Goal: Task Accomplishment & Management: Use online tool/utility

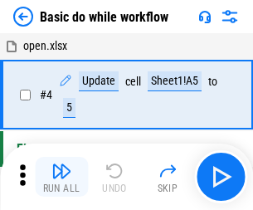
click at [61, 177] on img "button" at bounding box center [62, 171] width 20 height 20
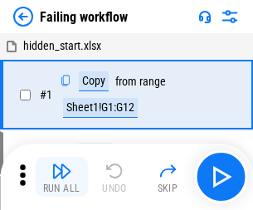
click at [61, 177] on img "button" at bounding box center [62, 171] width 20 height 20
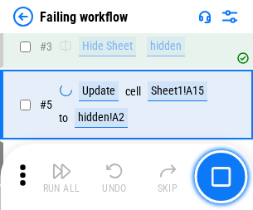
scroll to position [352, 0]
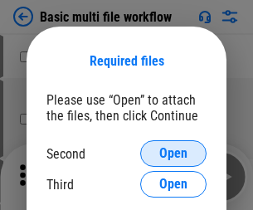
click at [174, 154] on span "Open" at bounding box center [174, 153] width 28 height 13
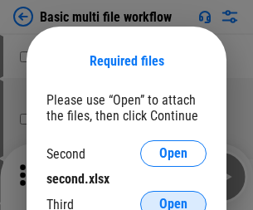
click at [174, 198] on span "Open" at bounding box center [174, 204] width 28 height 13
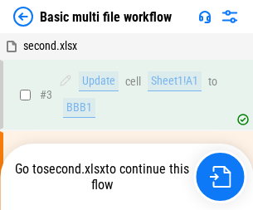
scroll to position [67, 0]
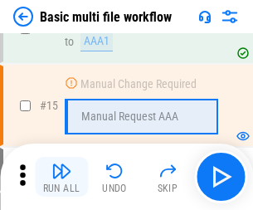
click at [61, 177] on img "button" at bounding box center [62, 171] width 20 height 20
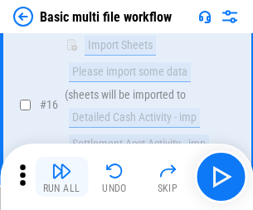
click at [61, 177] on img "button" at bounding box center [62, 171] width 20 height 20
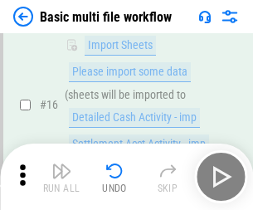
scroll to position [1106, 0]
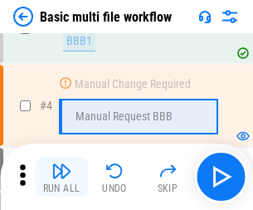
click at [61, 177] on img "button" at bounding box center [62, 171] width 20 height 20
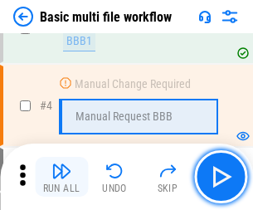
click at [61, 177] on img "button" at bounding box center [62, 171] width 20 height 20
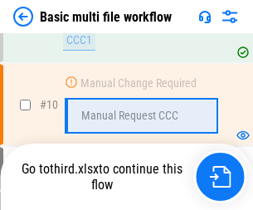
scroll to position [792, 0]
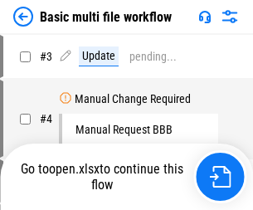
scroll to position [67, 0]
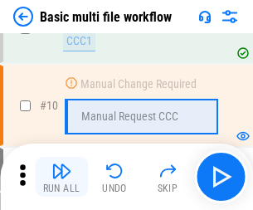
click at [61, 177] on img "button" at bounding box center [62, 171] width 20 height 20
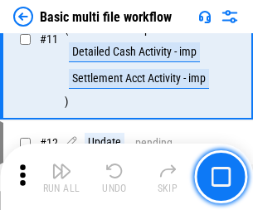
click at [61, 177] on img "button" at bounding box center [62, 171] width 20 height 20
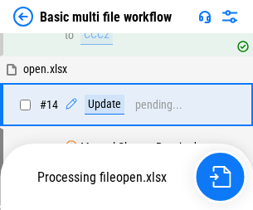
scroll to position [989, 0]
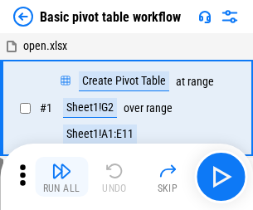
click at [61, 177] on img "button" at bounding box center [62, 171] width 20 height 20
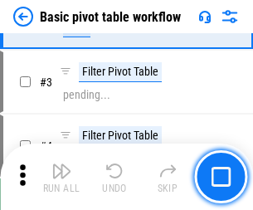
scroll to position [398, 0]
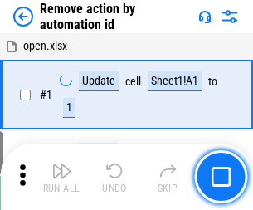
scroll to position [61, 0]
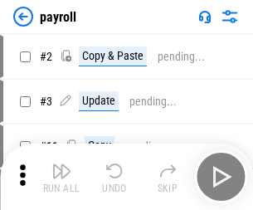
click at [61, 177] on img "button" at bounding box center [62, 171] width 20 height 20
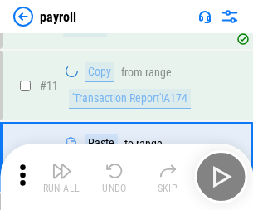
scroll to position [120, 0]
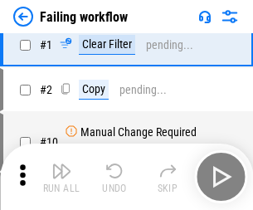
click at [61, 177] on img "button" at bounding box center [62, 171] width 20 height 20
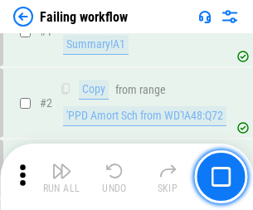
scroll to position [268, 0]
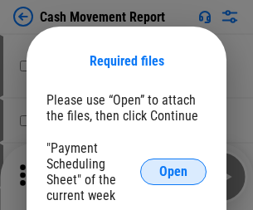
click at [174, 172] on span "Open" at bounding box center [174, 171] width 28 height 13
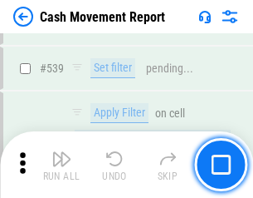
scroll to position [7374, 0]
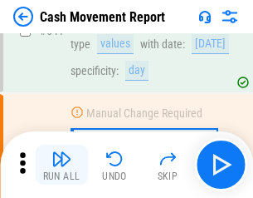
click at [61, 164] on img "button" at bounding box center [62, 159] width 20 height 20
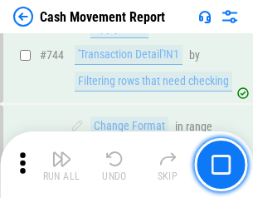
scroll to position [8849, 0]
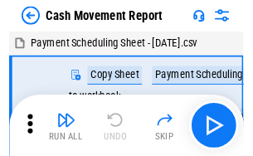
scroll to position [30, 0]
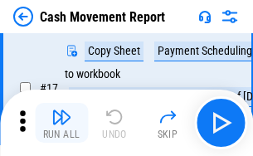
click at [61, 123] on img "button" at bounding box center [62, 117] width 20 height 20
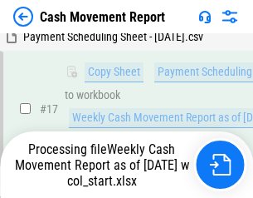
scroll to position [346, 0]
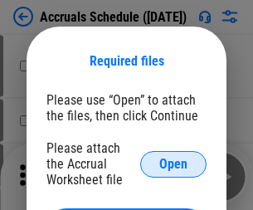
click at [174, 164] on span "Open" at bounding box center [174, 164] width 28 height 13
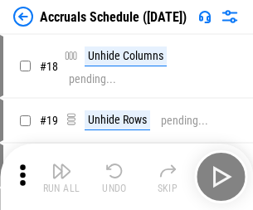
scroll to position [160, 0]
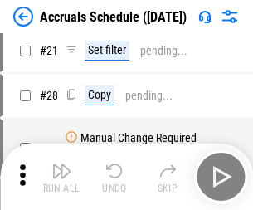
click at [61, 177] on img "button" at bounding box center [62, 171] width 20 height 20
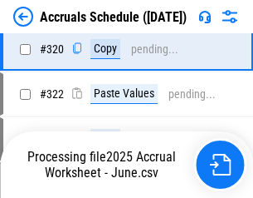
scroll to position [3091, 0]
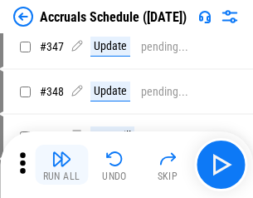
click at [61, 164] on img "button" at bounding box center [62, 159] width 20 height 20
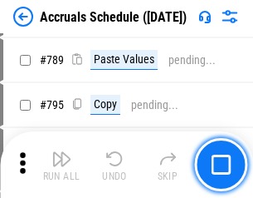
scroll to position [6979, 0]
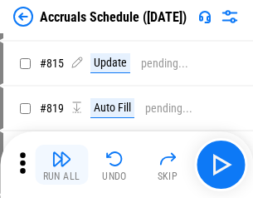
click at [61, 164] on img "button" at bounding box center [62, 159] width 20 height 20
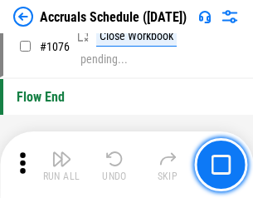
scroll to position [9951, 0]
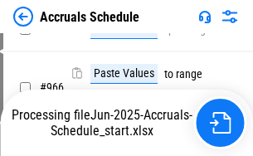
scroll to position [8040, 0]
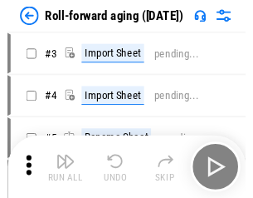
scroll to position [2, 0]
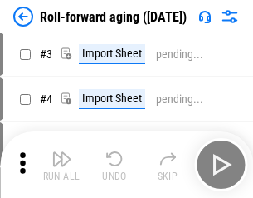
click at [61, 164] on img "button" at bounding box center [62, 159] width 20 height 20
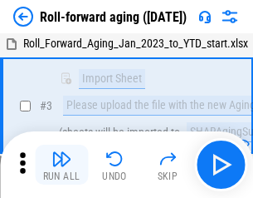
click at [61, 164] on img "button" at bounding box center [62, 159] width 20 height 20
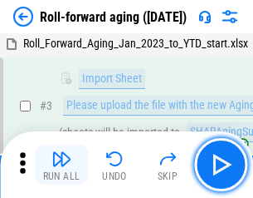
scroll to position [107, 0]
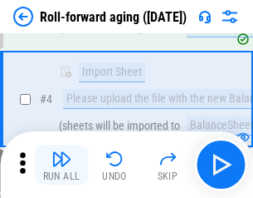
click at [61, 164] on img "button" at bounding box center [62, 159] width 20 height 20
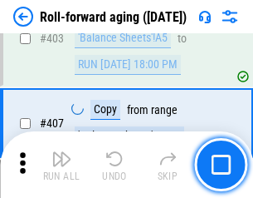
scroll to position [5762, 0]
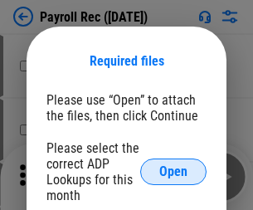
click at [174, 172] on span "Open" at bounding box center [174, 171] width 28 height 13
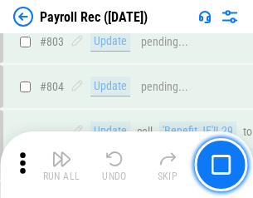
scroll to position [10556, 0]
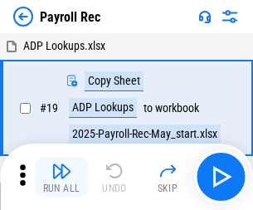
click at [61, 177] on img "button" at bounding box center [62, 171] width 20 height 20
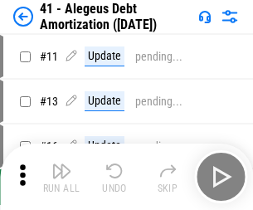
click at [61, 177] on img "button" at bounding box center [62, 171] width 20 height 20
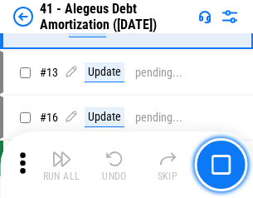
scroll to position [205, 0]
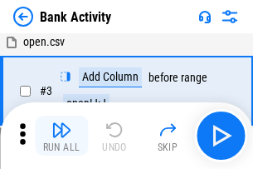
click at [61, 135] on img "button" at bounding box center [62, 130] width 20 height 20
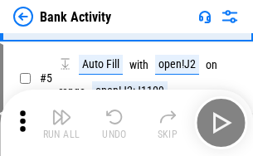
scroll to position [88, 0]
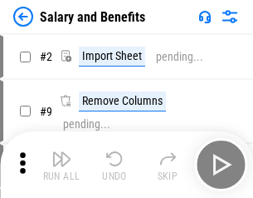
click at [61, 164] on img "button" at bounding box center [62, 159] width 20 height 20
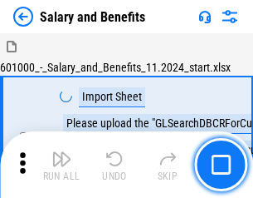
scroll to position [22, 0]
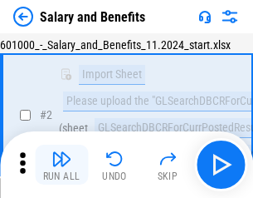
click at [61, 164] on img "button" at bounding box center [62, 159] width 20 height 20
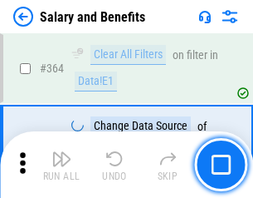
scroll to position [7824, 0]
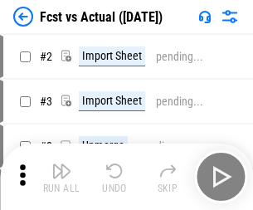
click at [61, 164] on img "button" at bounding box center [62, 171] width 20 height 20
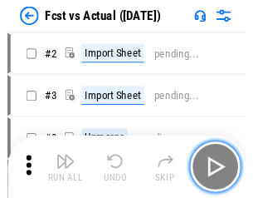
scroll to position [22, 0]
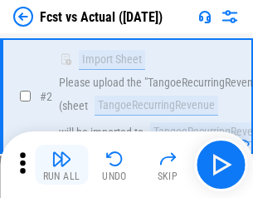
click at [61, 164] on img "button" at bounding box center [62, 159] width 20 height 20
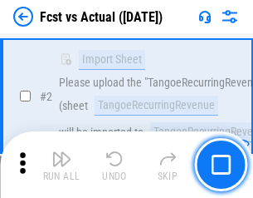
scroll to position [155, 0]
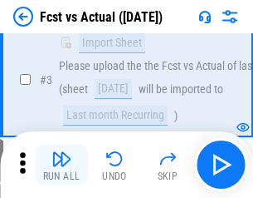
click at [61, 164] on img "button" at bounding box center [62, 159] width 20 height 20
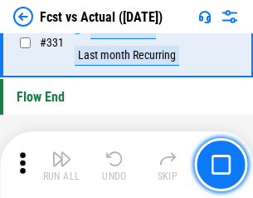
scroll to position [7953, 0]
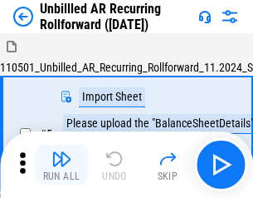
click at [61, 164] on img "button" at bounding box center [62, 159] width 20 height 20
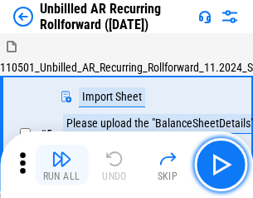
scroll to position [36, 0]
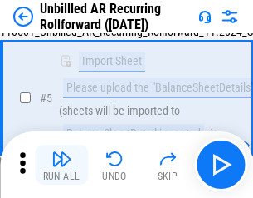
click at [61, 164] on img "button" at bounding box center [62, 159] width 20 height 20
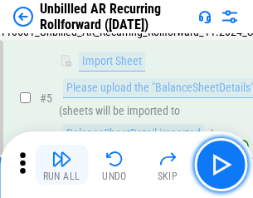
scroll to position [156, 0]
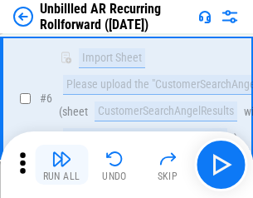
click at [61, 164] on img "button" at bounding box center [62, 159] width 20 height 20
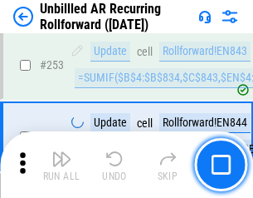
scroll to position [5644, 0]
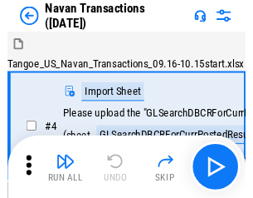
scroll to position [27, 0]
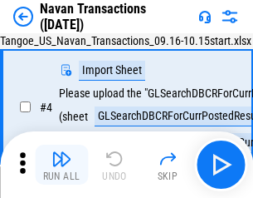
click at [61, 164] on img "button" at bounding box center [62, 159] width 20 height 20
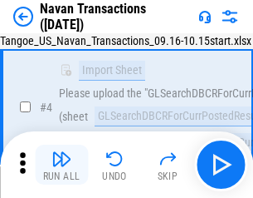
click at [61, 164] on img "button" at bounding box center [62, 159] width 20 height 20
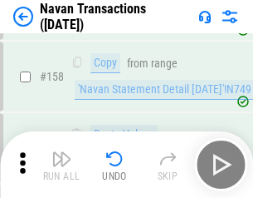
scroll to position [5387, 0]
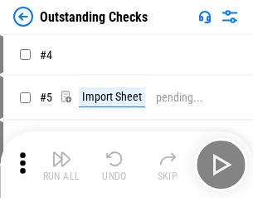
click at [61, 164] on img "button" at bounding box center [62, 159] width 20 height 20
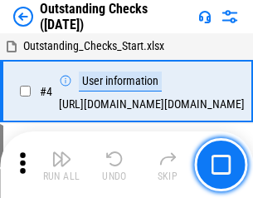
scroll to position [70, 0]
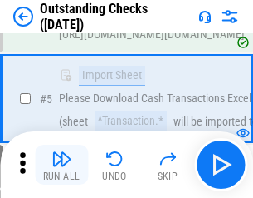
click at [61, 164] on img "button" at bounding box center [62, 159] width 20 height 20
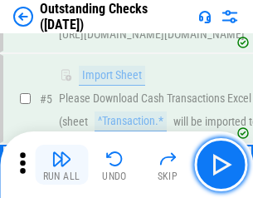
scroll to position [174, 0]
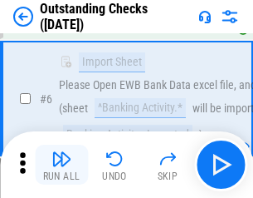
click at [61, 164] on img "button" at bounding box center [62, 159] width 20 height 20
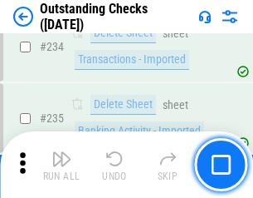
scroll to position [5045, 0]
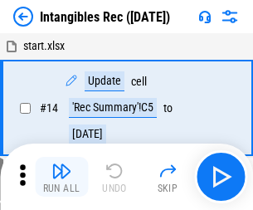
click at [61, 177] on img "button" at bounding box center [62, 171] width 20 height 20
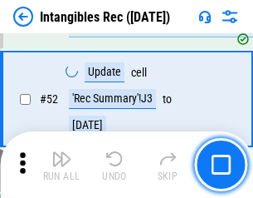
scroll to position [647, 0]
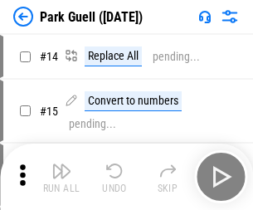
click at [61, 164] on img "button" at bounding box center [62, 171] width 20 height 20
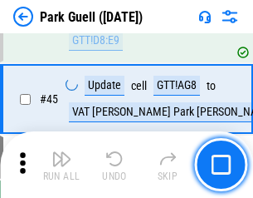
scroll to position [2078, 0]
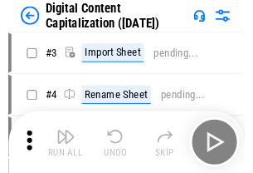
scroll to position [48, 0]
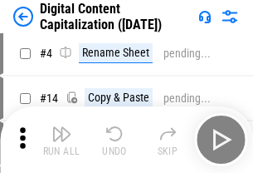
click at [61, 140] on img "button" at bounding box center [62, 134] width 20 height 20
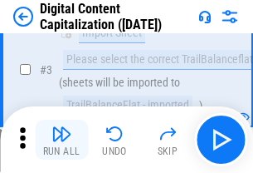
click at [61, 140] on img "button" at bounding box center [62, 134] width 20 height 20
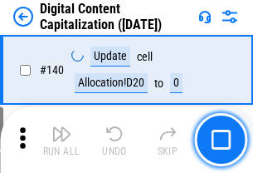
scroll to position [1762, 0]
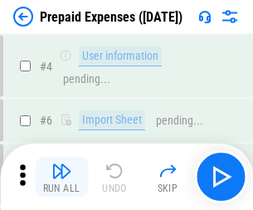
click at [61, 164] on img "button" at bounding box center [62, 171] width 20 height 20
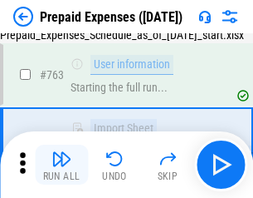
click at [61, 164] on img "button" at bounding box center [62, 159] width 20 height 20
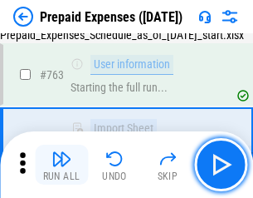
scroll to position [4703, 0]
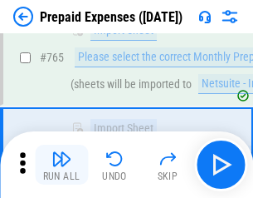
click at [61, 164] on img "button" at bounding box center [62, 159] width 20 height 20
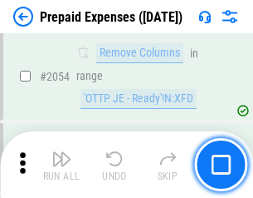
scroll to position [17368, 0]
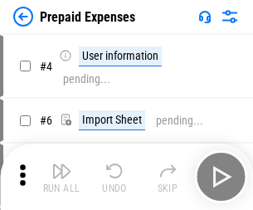
click at [61, 177] on img "button" at bounding box center [62, 171] width 20 height 20
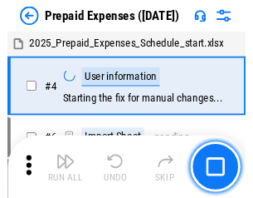
scroll to position [73, 0]
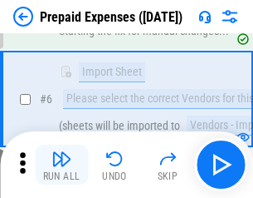
click at [61, 164] on img "button" at bounding box center [62, 159] width 20 height 20
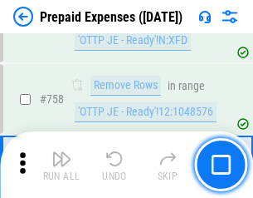
scroll to position [5920, 0]
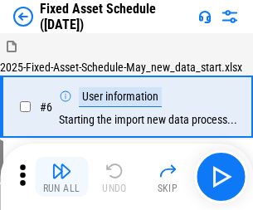
click at [61, 177] on img "button" at bounding box center [62, 171] width 20 height 20
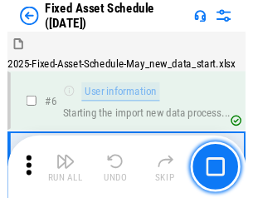
scroll to position [90, 0]
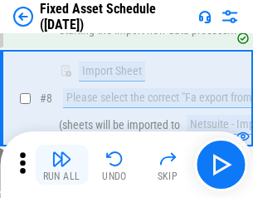
click at [61, 164] on img "button" at bounding box center [62, 159] width 20 height 20
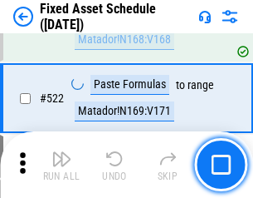
scroll to position [5775, 0]
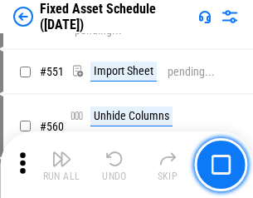
click at [61, 164] on img "button" at bounding box center [62, 159] width 20 height 20
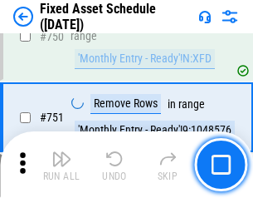
scroll to position [8100, 0]
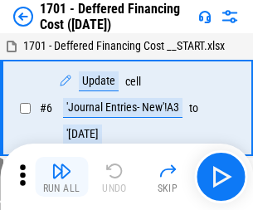
click at [61, 177] on img "button" at bounding box center [62, 171] width 20 height 20
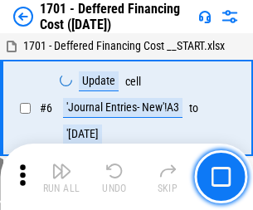
scroll to position [199, 0]
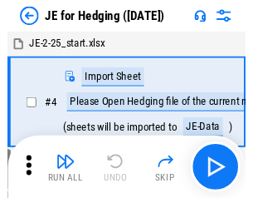
scroll to position [2, 0]
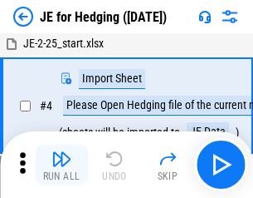
click at [61, 164] on img "button" at bounding box center [62, 159] width 20 height 20
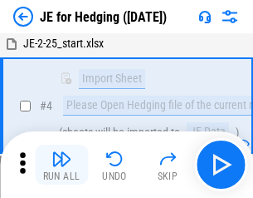
click at [61, 164] on img "button" at bounding box center [62, 159] width 20 height 20
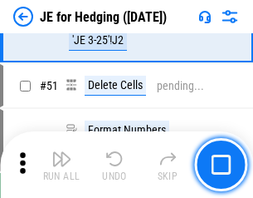
scroll to position [1076, 0]
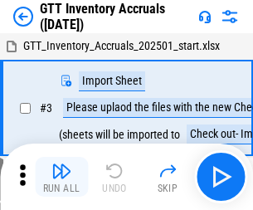
click at [61, 164] on img "button" at bounding box center [62, 171] width 20 height 20
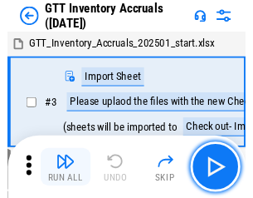
scroll to position [2, 0]
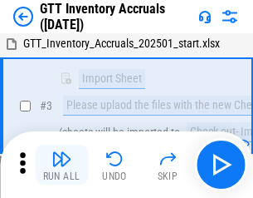
click at [61, 164] on img "button" at bounding box center [62, 159] width 20 height 20
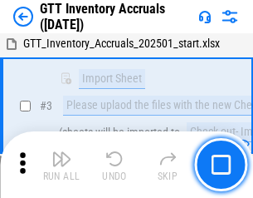
scroll to position [107, 0]
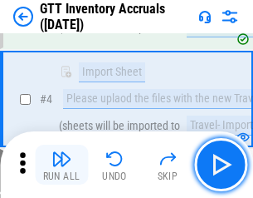
click at [61, 164] on img "button" at bounding box center [62, 159] width 20 height 20
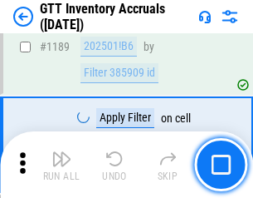
scroll to position [13568, 0]
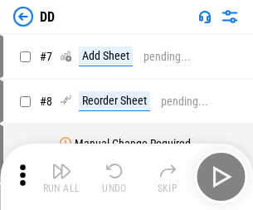
click at [61, 177] on img "button" at bounding box center [62, 171] width 20 height 20
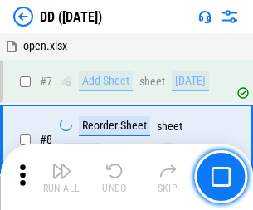
scroll to position [160, 0]
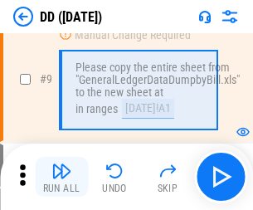
click at [61, 177] on img "button" at bounding box center [62, 171] width 20 height 20
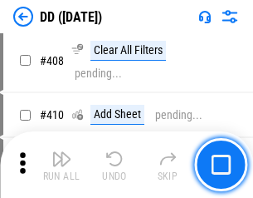
scroll to position [7434, 0]
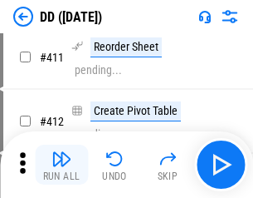
click at [61, 164] on img "button" at bounding box center [62, 159] width 20 height 20
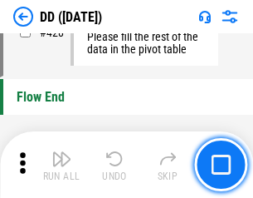
scroll to position [7952, 0]
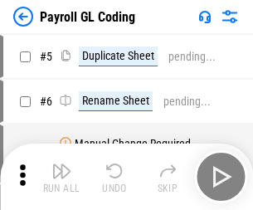
click at [61, 177] on img "button" at bounding box center [62, 171] width 20 height 20
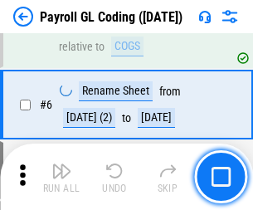
scroll to position [199, 0]
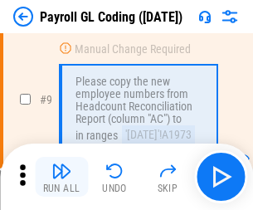
click at [61, 177] on img "button" at bounding box center [62, 171] width 20 height 20
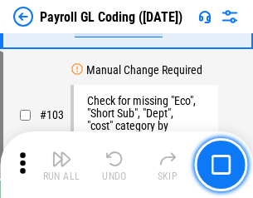
scroll to position [3898, 0]
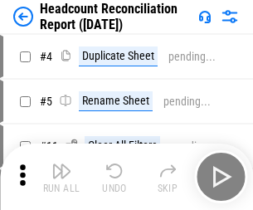
click at [61, 177] on img "button" at bounding box center [62, 171] width 20 height 20
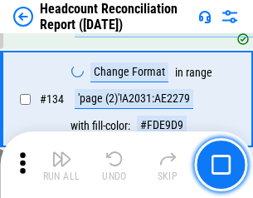
scroll to position [1997, 0]
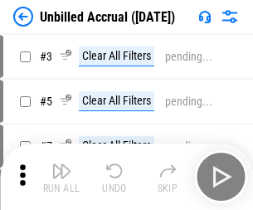
click at [61, 177] on img "button" at bounding box center [62, 171] width 20 height 20
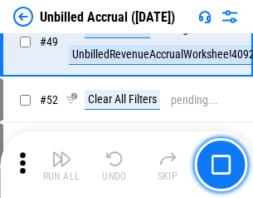
scroll to position [1507, 0]
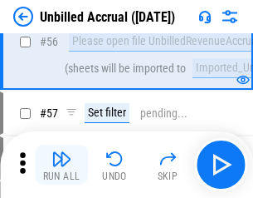
click at [61, 164] on img "button" at bounding box center [62, 159] width 20 height 20
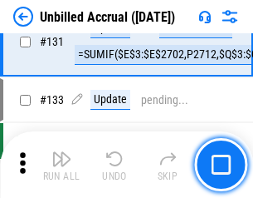
scroll to position [4949, 0]
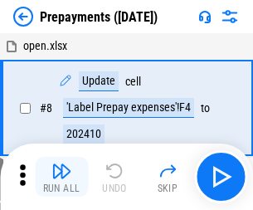
click at [61, 177] on img "button" at bounding box center [62, 171] width 20 height 20
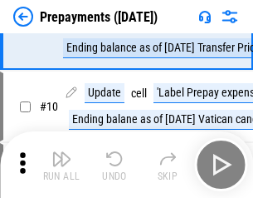
scroll to position [104, 0]
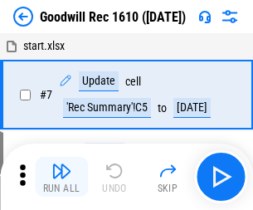
click at [61, 177] on img "button" at bounding box center [62, 171] width 20 height 20
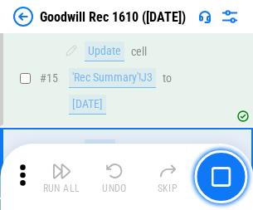
scroll to position [284, 0]
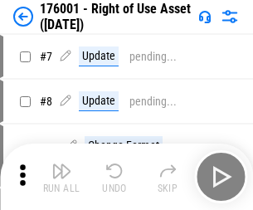
click at [61, 177] on img "button" at bounding box center [62, 171] width 20 height 20
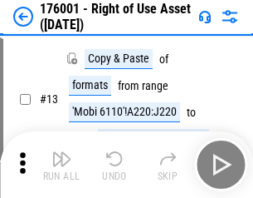
scroll to position [107, 0]
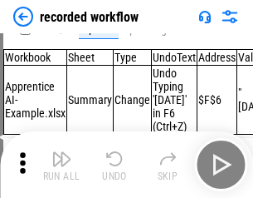
click at [61, 164] on img "button" at bounding box center [62, 159] width 20 height 20
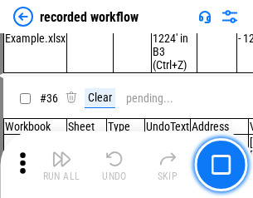
scroll to position [5193, 0]
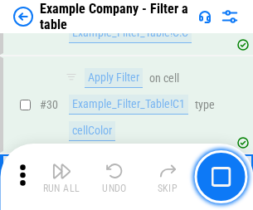
scroll to position [1520, 0]
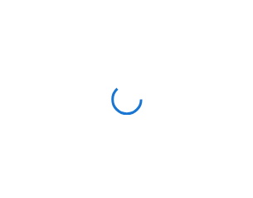
scroll to position [26, 0]
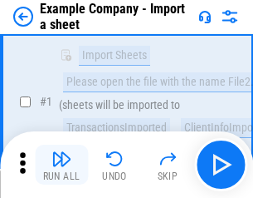
click at [61, 164] on img "button" at bounding box center [62, 159] width 20 height 20
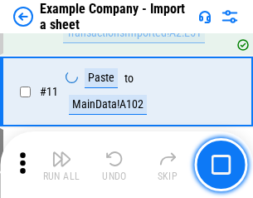
scroll to position [367, 0]
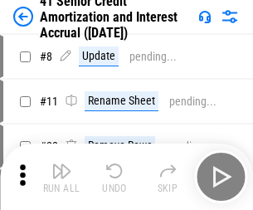
click at [61, 164] on img "button" at bounding box center [62, 171] width 20 height 20
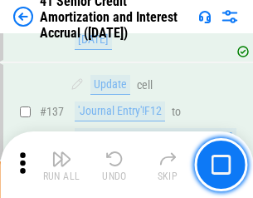
scroll to position [1525, 0]
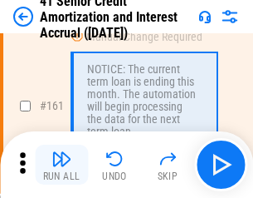
click at [61, 164] on img "button" at bounding box center [62, 159] width 20 height 20
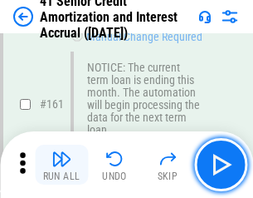
scroll to position [1777, 0]
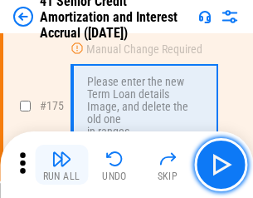
click at [61, 164] on img "button" at bounding box center [62, 159] width 20 height 20
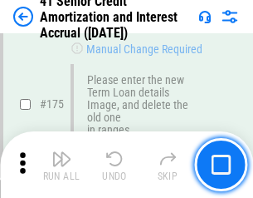
scroll to position [1946, 0]
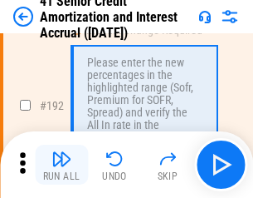
click at [61, 164] on img "button" at bounding box center [62, 159] width 20 height 20
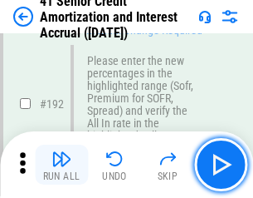
scroll to position [2120, 0]
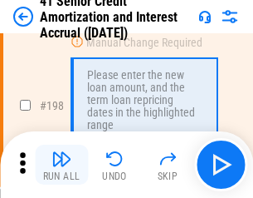
click at [61, 164] on img "button" at bounding box center [62, 159] width 20 height 20
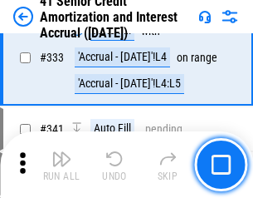
scroll to position [4245, 0]
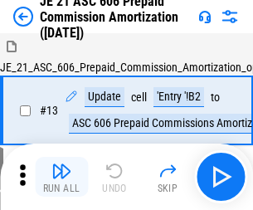
click at [61, 164] on img "button" at bounding box center [62, 171] width 20 height 20
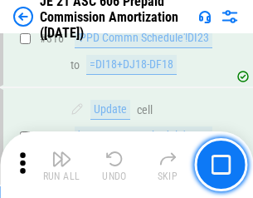
scroll to position [3102, 0]
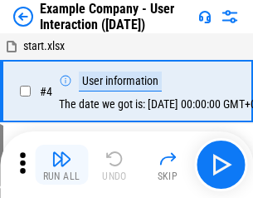
click at [61, 164] on img "button" at bounding box center [62, 159] width 20 height 20
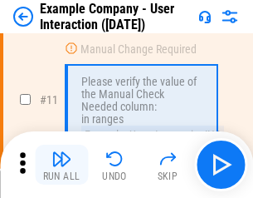
click at [61, 164] on img "button" at bounding box center [62, 159] width 20 height 20
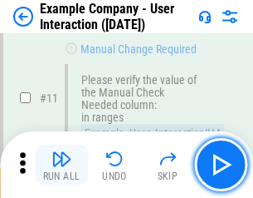
scroll to position [360, 0]
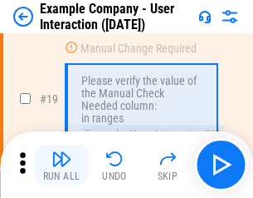
click at [61, 164] on img "button" at bounding box center [62, 159] width 20 height 20
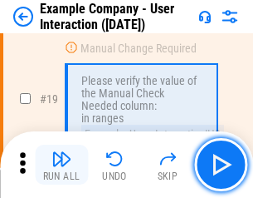
click at [61, 164] on img "button" at bounding box center [62, 159] width 20 height 20
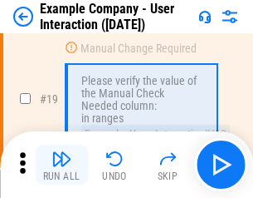
click at [61, 164] on img "button" at bounding box center [62, 159] width 20 height 20
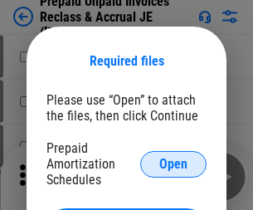
click at [174, 164] on span "Open" at bounding box center [174, 164] width 28 height 13
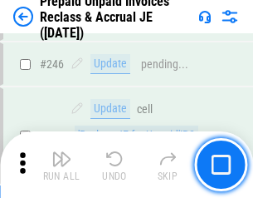
scroll to position [2243, 0]
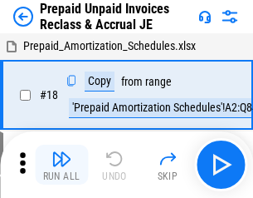
click at [61, 164] on img "button" at bounding box center [62, 159] width 20 height 20
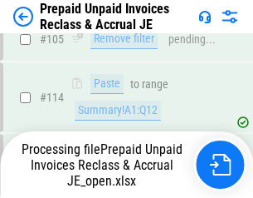
scroll to position [1361, 0]
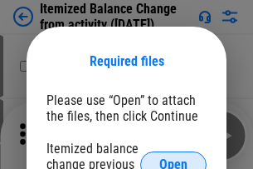
click at [174, 158] on span "Open" at bounding box center [174, 164] width 28 height 13
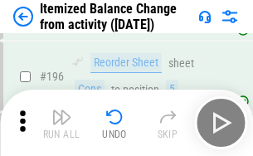
scroll to position [3198, 0]
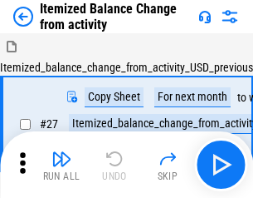
scroll to position [26, 0]
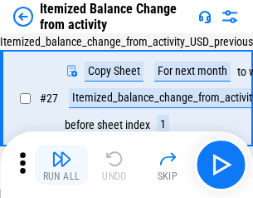
click at [61, 164] on img "button" at bounding box center [62, 159] width 20 height 20
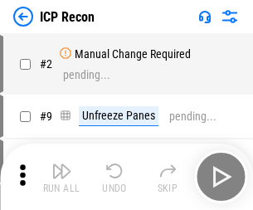
scroll to position [7, 0]
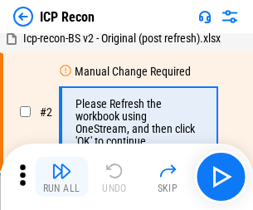
click at [61, 177] on img "button" at bounding box center [62, 171] width 20 height 20
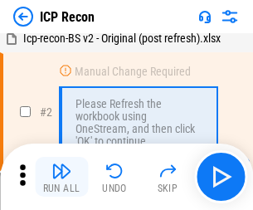
click at [61, 177] on img "button" at bounding box center [62, 171] width 20 height 20
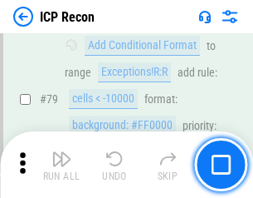
scroll to position [1628, 0]
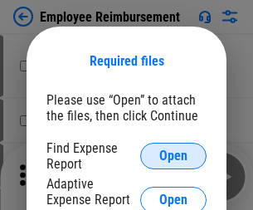
click at [174, 156] on span "Open" at bounding box center [174, 156] width 28 height 13
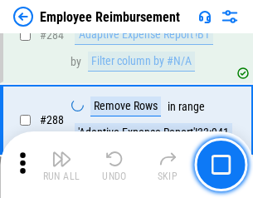
scroll to position [4516, 0]
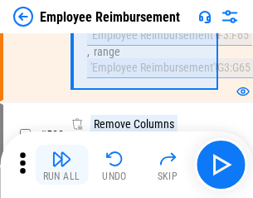
click at [61, 164] on img "button" at bounding box center [62, 159] width 20 height 20
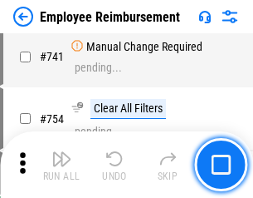
scroll to position [11657, 0]
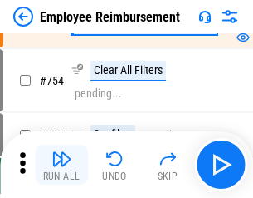
click at [61, 164] on img "button" at bounding box center [62, 159] width 20 height 20
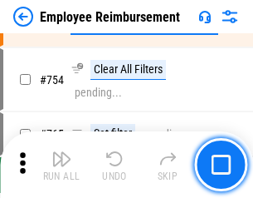
click at [61, 164] on img "button" at bounding box center [62, 159] width 20 height 20
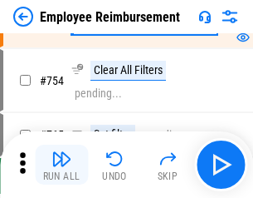
click at [61, 164] on img "button" at bounding box center [62, 159] width 20 height 20
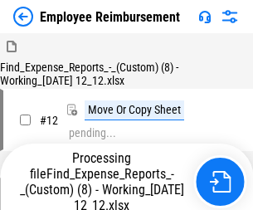
scroll to position [56, 0]
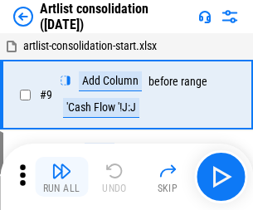
click at [61, 177] on img "button" at bounding box center [62, 171] width 20 height 20
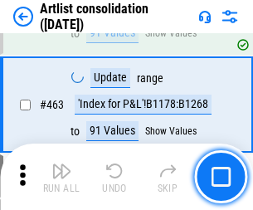
scroll to position [7275, 0]
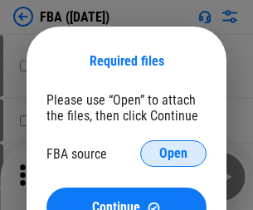
click at [174, 154] on span "Open" at bounding box center [174, 153] width 28 height 13
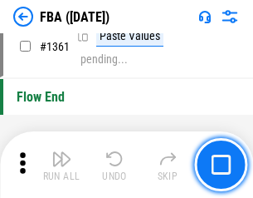
scroll to position [17844, 0]
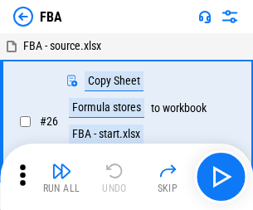
scroll to position [17, 0]
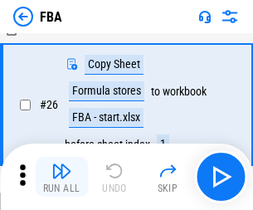
click at [61, 177] on img "button" at bounding box center [62, 171] width 20 height 20
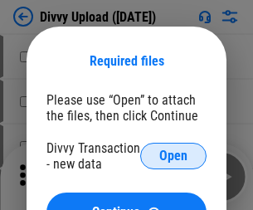
click at [174, 156] on span "Open" at bounding box center [174, 156] width 28 height 13
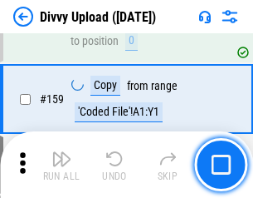
scroll to position [1721, 0]
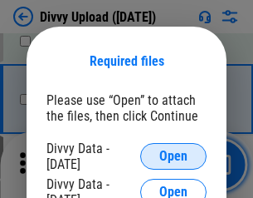
click at [174, 156] on span "Open" at bounding box center [174, 156] width 28 height 13
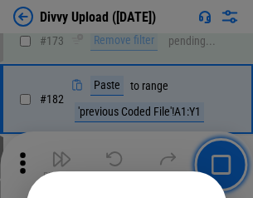
scroll to position [1865, 0]
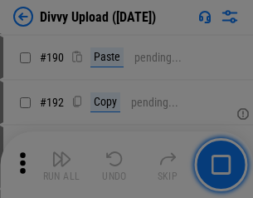
scroll to position [2097, 0]
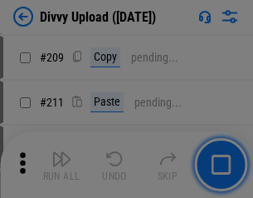
scroll to position [2822, 0]
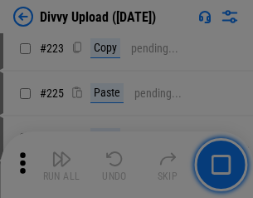
scroll to position [3316, 0]
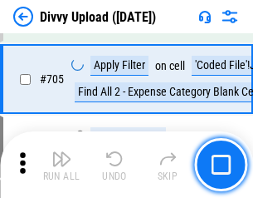
scroll to position [11366, 0]
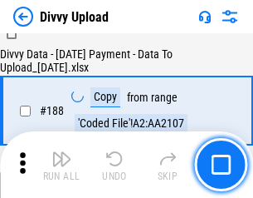
scroll to position [1956, 0]
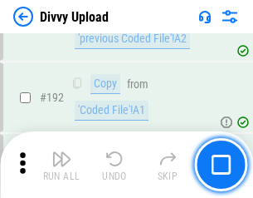
scroll to position [2226, 0]
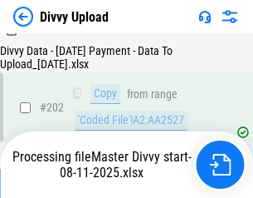
scroll to position [2688, 0]
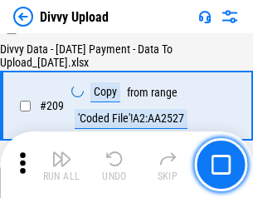
scroll to position [3055, 0]
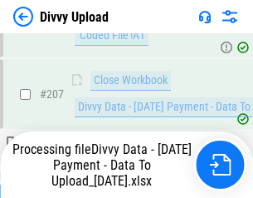
scroll to position [2958, 0]
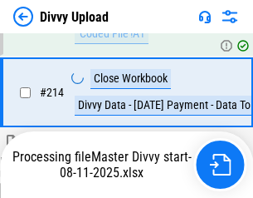
scroll to position [3325, 0]
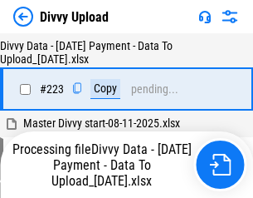
scroll to position [3788, 0]
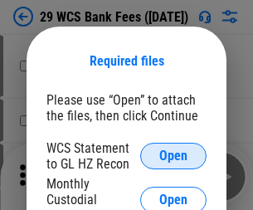
click at [174, 156] on span "Open" at bounding box center [174, 156] width 28 height 13
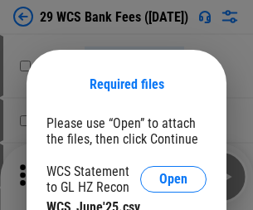
scroll to position [23, 0]
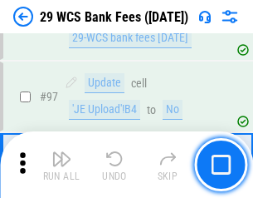
scroll to position [1619, 0]
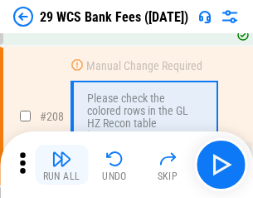
click at [61, 164] on img "button" at bounding box center [62, 159] width 20 height 20
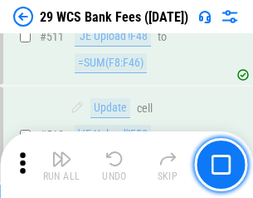
scroll to position [8359, 0]
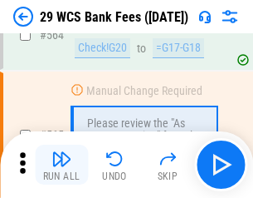
click at [61, 164] on img "button" at bounding box center [62, 159] width 20 height 20
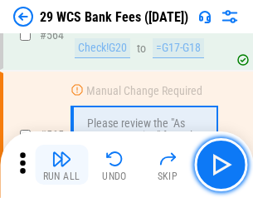
scroll to position [8986, 0]
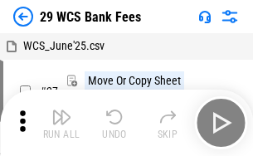
scroll to position [30, 0]
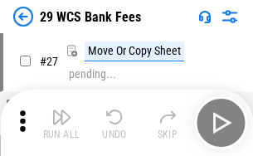
click at [61, 123] on img "button" at bounding box center [62, 117] width 20 height 20
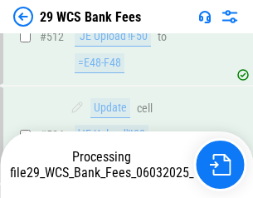
scroll to position [8771, 0]
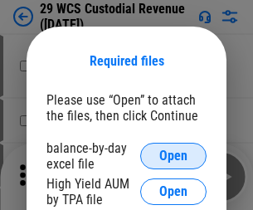
click at [174, 156] on span "Open" at bounding box center [174, 156] width 28 height 13
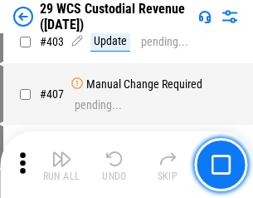
scroll to position [7696, 0]
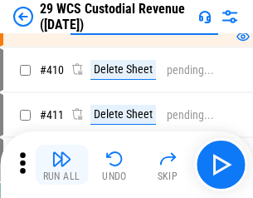
click at [61, 164] on img "button" at bounding box center [62, 159] width 20 height 20
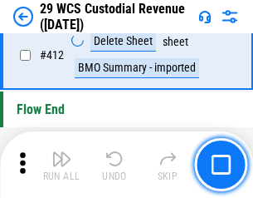
scroll to position [7935, 0]
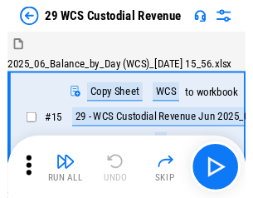
scroll to position [40, 0]
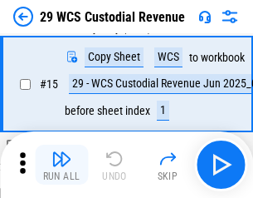
click at [61, 164] on img "button" at bounding box center [62, 159] width 20 height 20
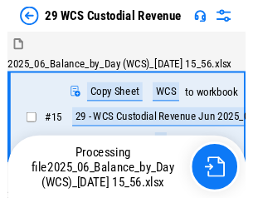
scroll to position [40, 0]
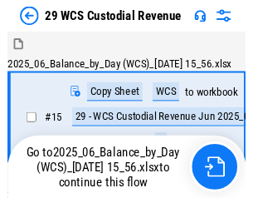
scroll to position [31, 0]
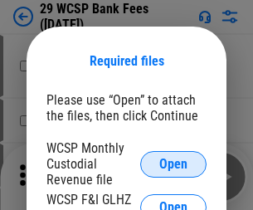
click at [174, 164] on span "Open" at bounding box center [174, 164] width 28 height 13
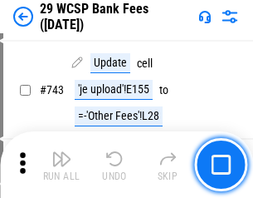
scroll to position [8373, 0]
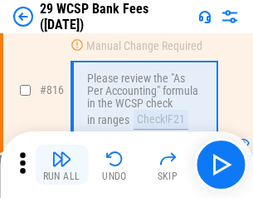
click at [61, 164] on img "button" at bounding box center [62, 159] width 20 height 20
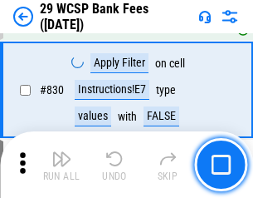
scroll to position [10542, 0]
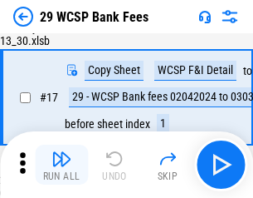
click at [61, 164] on img "button" at bounding box center [62, 159] width 20 height 20
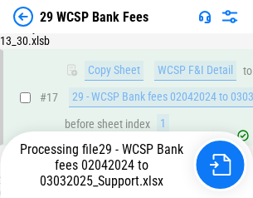
scroll to position [292, 0]
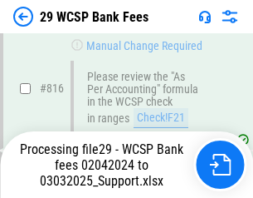
scroll to position [10216, 0]
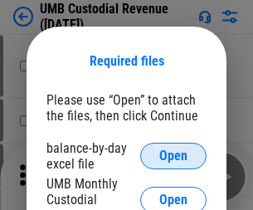
click at [174, 156] on span "Open" at bounding box center [174, 156] width 28 height 13
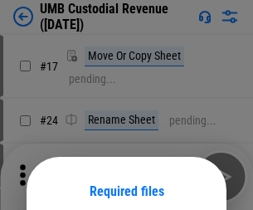
scroll to position [130, 0]
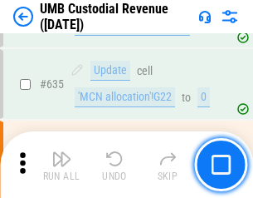
scroll to position [8695, 0]
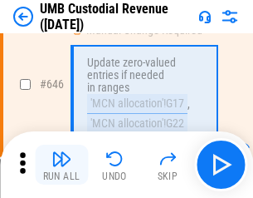
click at [61, 164] on img "button" at bounding box center [62, 159] width 20 height 20
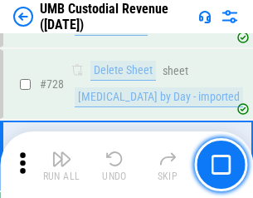
scroll to position [10249, 0]
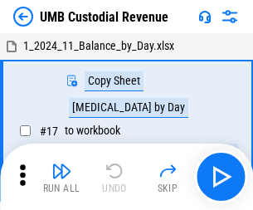
scroll to position [12, 0]
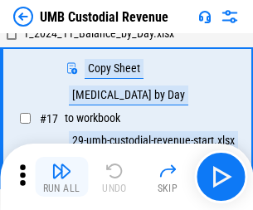
click at [61, 177] on img "button" at bounding box center [62, 171] width 20 height 20
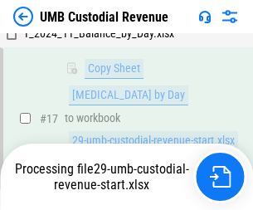
scroll to position [328, 0]
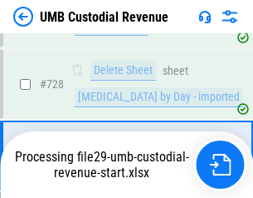
scroll to position [10211, 0]
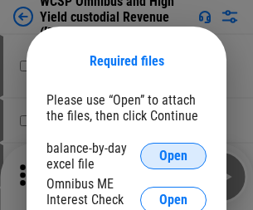
click at [174, 156] on span "Open" at bounding box center [174, 156] width 28 height 13
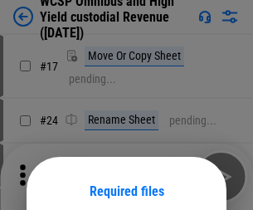
scroll to position [130, 0]
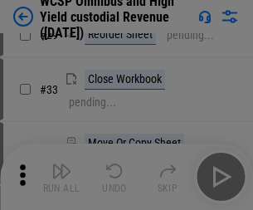
scroll to position [380, 0]
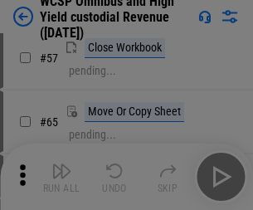
scroll to position [724, 0]
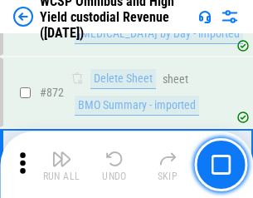
scroll to position [14062, 0]
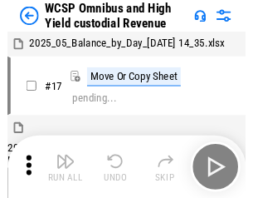
scroll to position [9, 0]
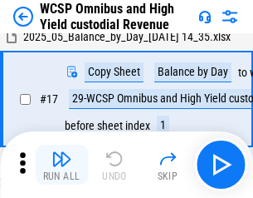
click at [61, 164] on img "button" at bounding box center [62, 159] width 20 height 20
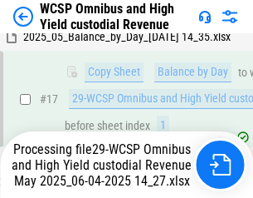
scroll to position [261, 0]
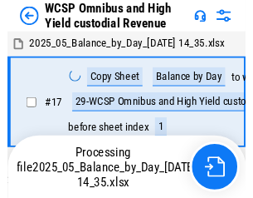
scroll to position [9, 0]
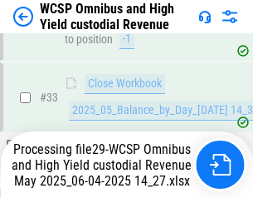
scroll to position [822, 0]
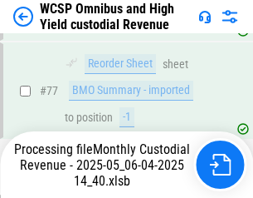
scroll to position [1620, 0]
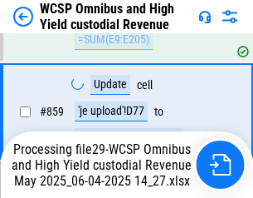
scroll to position [14024, 0]
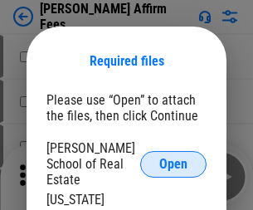
click at [174, 158] on span "Open" at bounding box center [174, 164] width 28 height 13
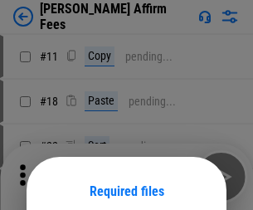
scroll to position [130, 0]
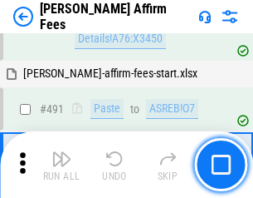
scroll to position [4518, 0]
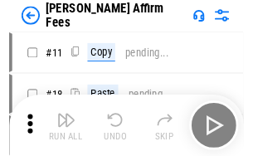
scroll to position [17, 0]
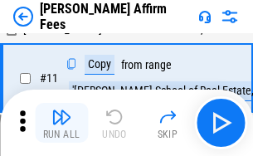
click at [61, 123] on img "button" at bounding box center [62, 117] width 20 height 20
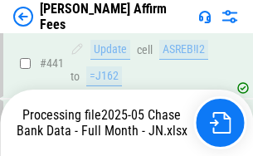
scroll to position [4299, 0]
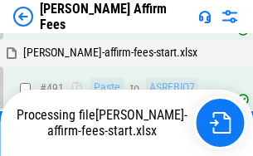
scroll to position [4454, 0]
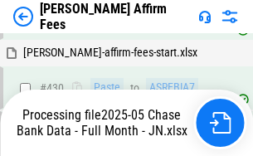
scroll to position [4358, 0]
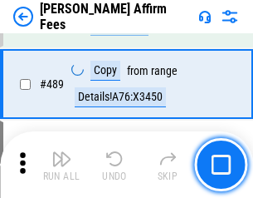
scroll to position [4337, 0]
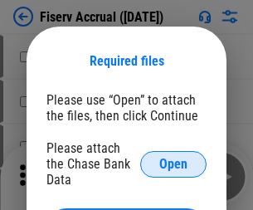
click at [174, 158] on span "Open" at bounding box center [174, 164] width 28 height 13
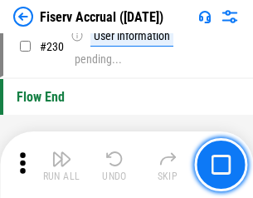
scroll to position [5265, 0]
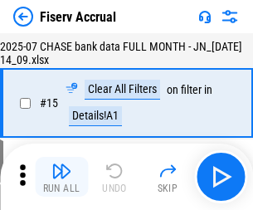
click at [61, 177] on img "button" at bounding box center [62, 171] width 20 height 20
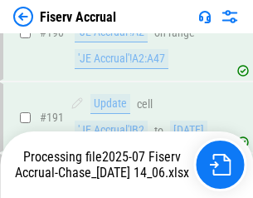
scroll to position [4270, 0]
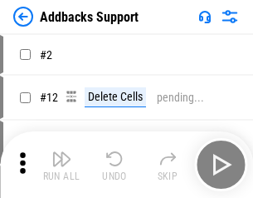
click at [61, 164] on img "button" at bounding box center [62, 159] width 20 height 20
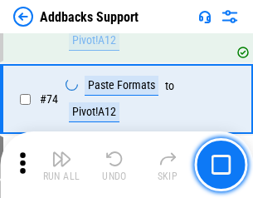
scroll to position [1210, 0]
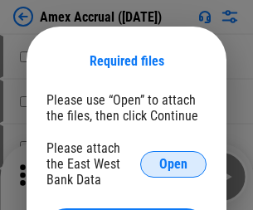
click at [174, 164] on span "Open" at bounding box center [174, 164] width 28 height 13
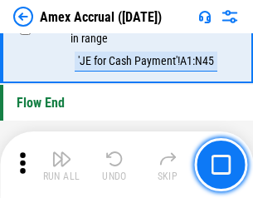
scroll to position [5174, 0]
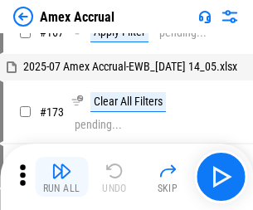
click at [61, 177] on img "button" at bounding box center [62, 171] width 20 height 20
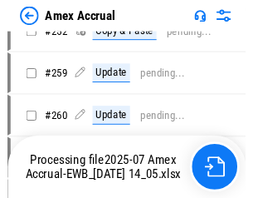
scroll to position [4100, 0]
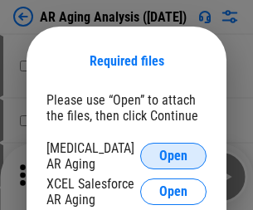
click at [174, 154] on span "Open" at bounding box center [174, 156] width 28 height 13
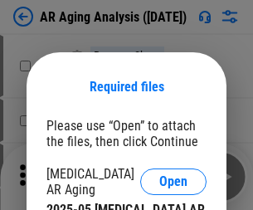
scroll to position [26, 0]
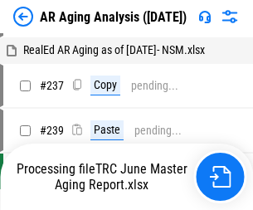
scroll to position [17, 0]
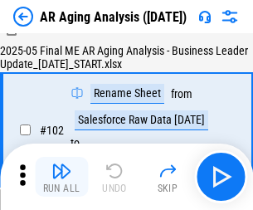
click at [61, 177] on img "button" at bounding box center [62, 171] width 20 height 20
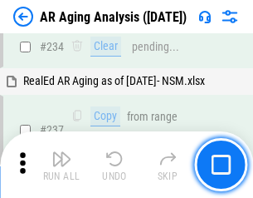
scroll to position [2575, 0]
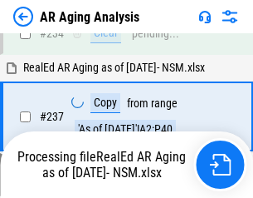
scroll to position [2625, 0]
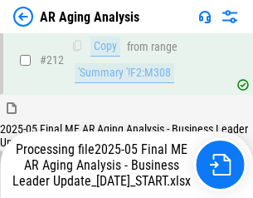
scroll to position [2556, 0]
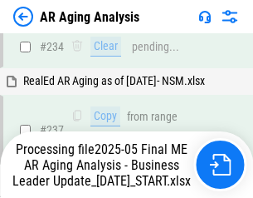
scroll to position [2625, 0]
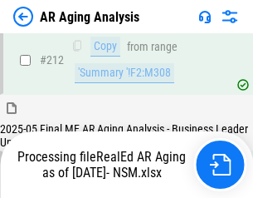
scroll to position [2498, 0]
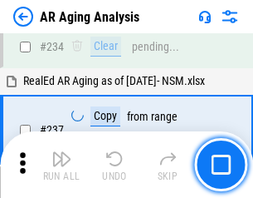
scroll to position [2556, 0]
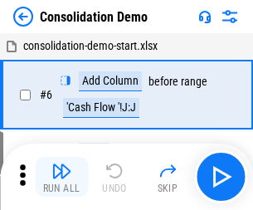
click at [61, 177] on img "button" at bounding box center [62, 171] width 20 height 20
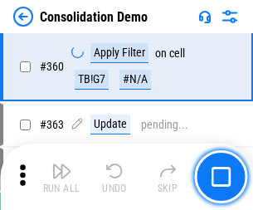
scroll to position [5569, 0]
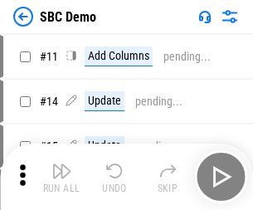
click at [61, 177] on img "button" at bounding box center [62, 171] width 20 height 20
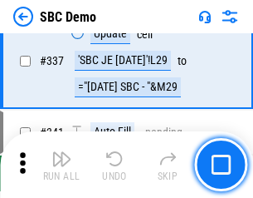
scroll to position [4371, 0]
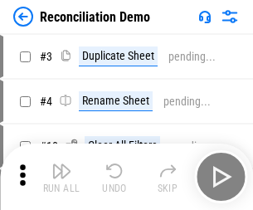
click at [61, 177] on img "button" at bounding box center [62, 171] width 20 height 20
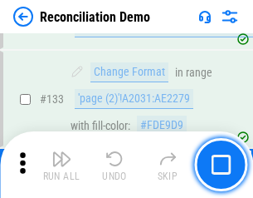
scroll to position [1973, 0]
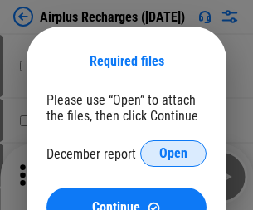
click at [174, 154] on span "Open" at bounding box center [174, 153] width 28 height 13
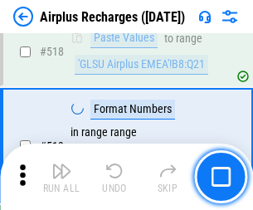
scroll to position [7150, 0]
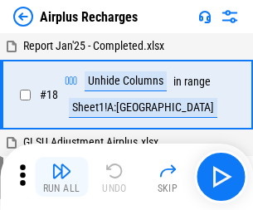
click at [61, 177] on img "button" at bounding box center [62, 171] width 20 height 20
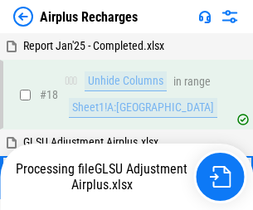
scroll to position [73, 0]
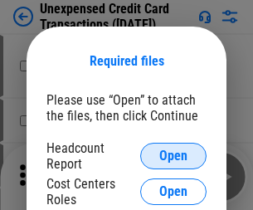
click at [174, 156] on span "Open" at bounding box center [174, 156] width 28 height 13
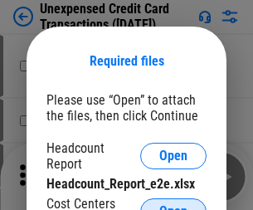
click at [174, 205] on span "Open" at bounding box center [174, 211] width 28 height 13
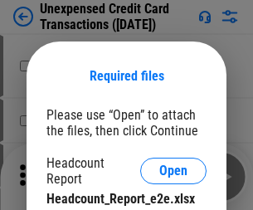
scroll to position [15, 0]
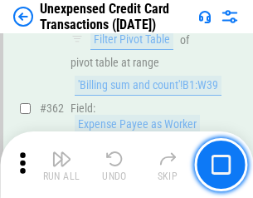
scroll to position [4273, 0]
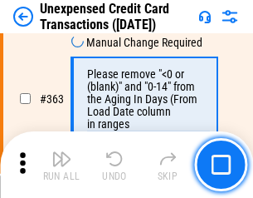
click at [61, 164] on img "button" at bounding box center [62, 159] width 20 height 20
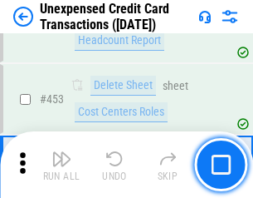
scroll to position [5667, 0]
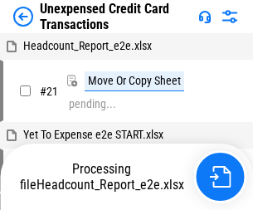
scroll to position [26, 0]
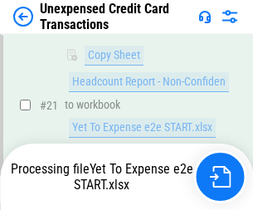
scroll to position [270, 0]
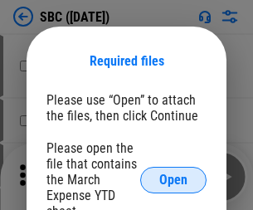
click at [174, 179] on span "Open" at bounding box center [174, 180] width 28 height 13
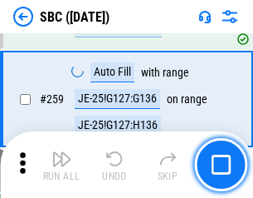
scroll to position [3247, 0]
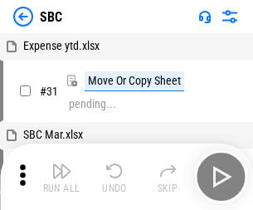
scroll to position [17, 0]
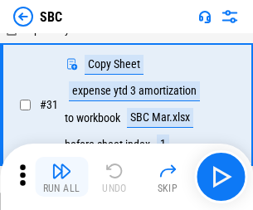
click at [61, 177] on img "button" at bounding box center [62, 171] width 20 height 20
